Goal: Information Seeking & Learning: Find specific fact

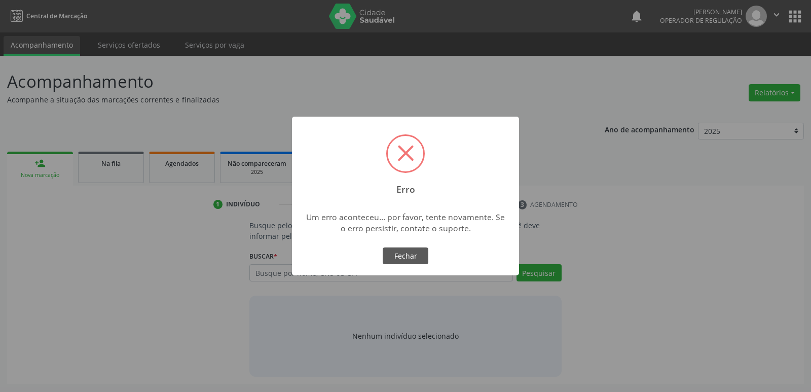
click at [362, 279] on div "× Erro Um erro aconteceu... por favor, tente novamente. Se o erro persistir, co…" at bounding box center [405, 196] width 811 height 392
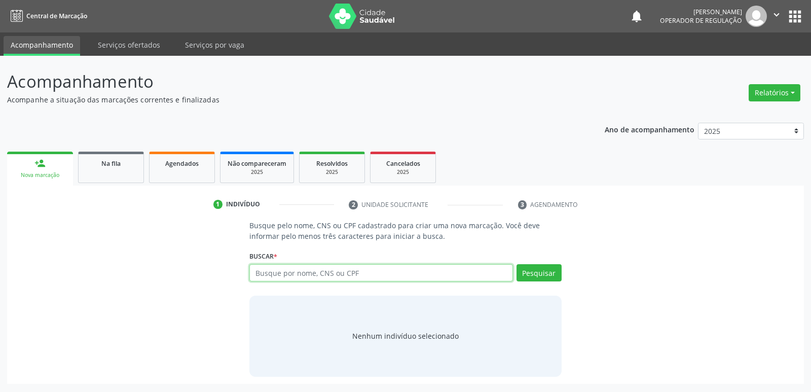
click at [362, 275] on input "text" at bounding box center [380, 272] width 263 height 17
type input "[PERSON_NAME]"
click at [542, 266] on button "Pesquisar" at bounding box center [538, 272] width 45 height 17
click at [544, 275] on button "Pesquisar" at bounding box center [538, 272] width 45 height 17
click at [546, 270] on button "Pesquisar" at bounding box center [538, 272] width 45 height 17
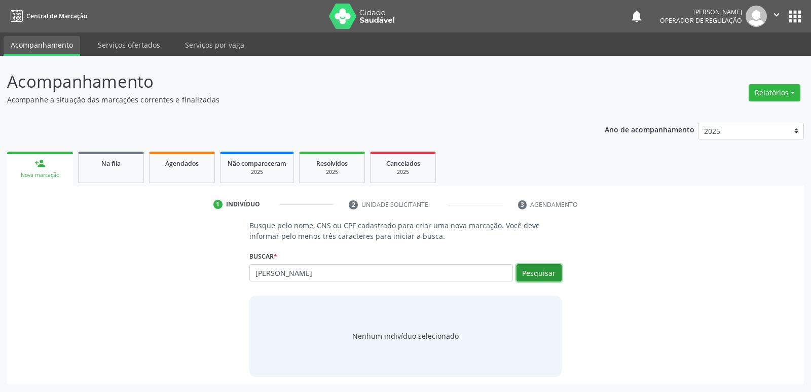
click at [556, 271] on button "Pesquisar" at bounding box center [538, 272] width 45 height 17
click at [534, 266] on button "Pesquisar" at bounding box center [538, 272] width 45 height 17
